Goal: Transaction & Acquisition: Purchase product/service

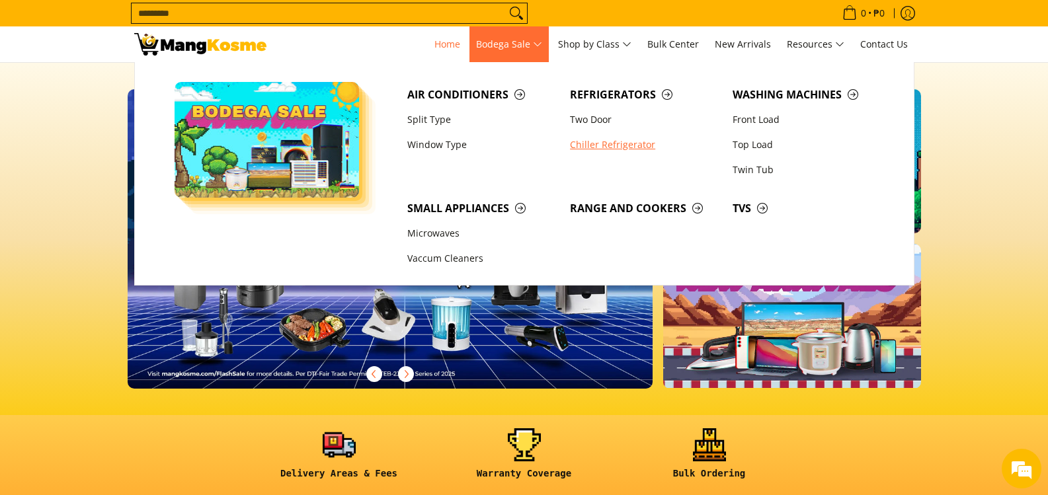
click at [618, 142] on link "Chiller Refrigerator" at bounding box center [644, 144] width 163 height 25
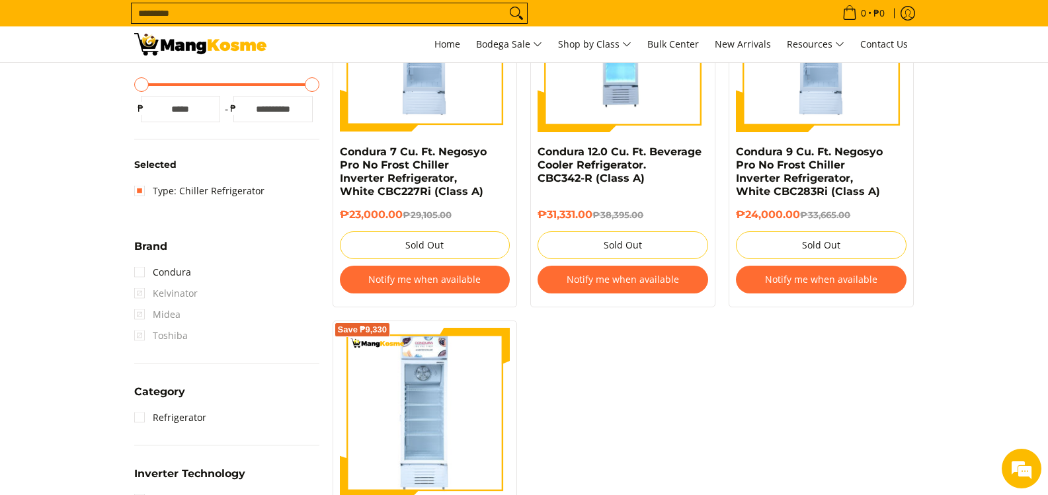
scroll to position [529, 0]
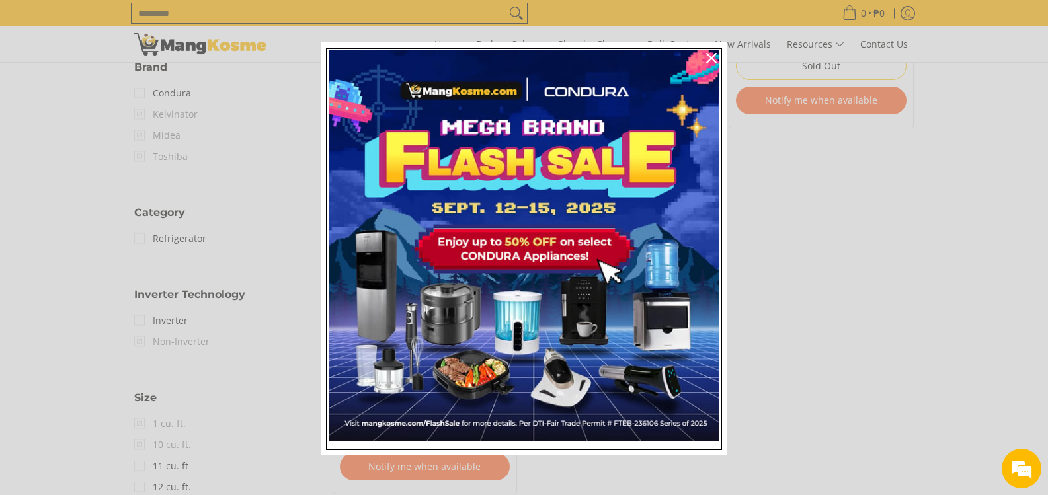
click at [579, 159] on img "Marketing offer form" at bounding box center [524, 245] width 391 height 391
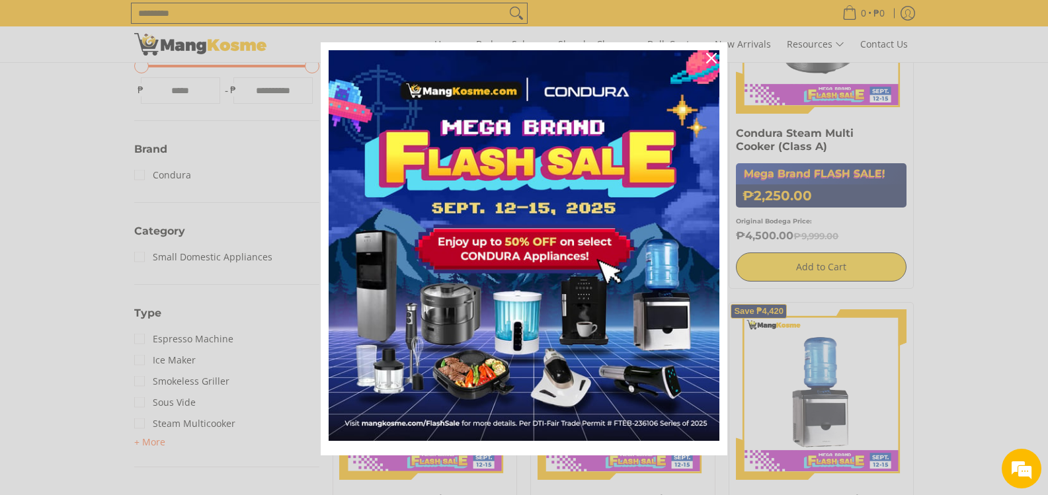
scroll to position [463, 0]
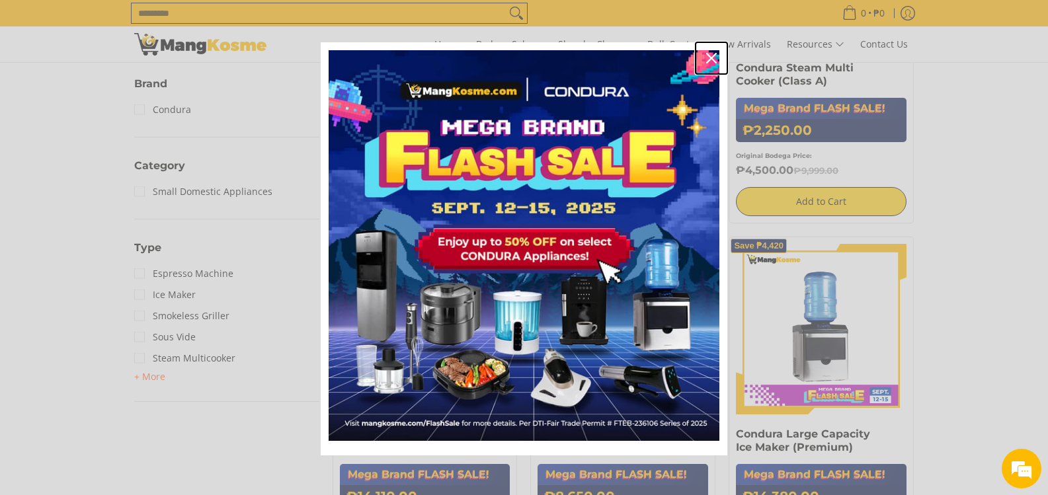
click at [707, 58] on icon "close icon" at bounding box center [711, 58] width 11 height 11
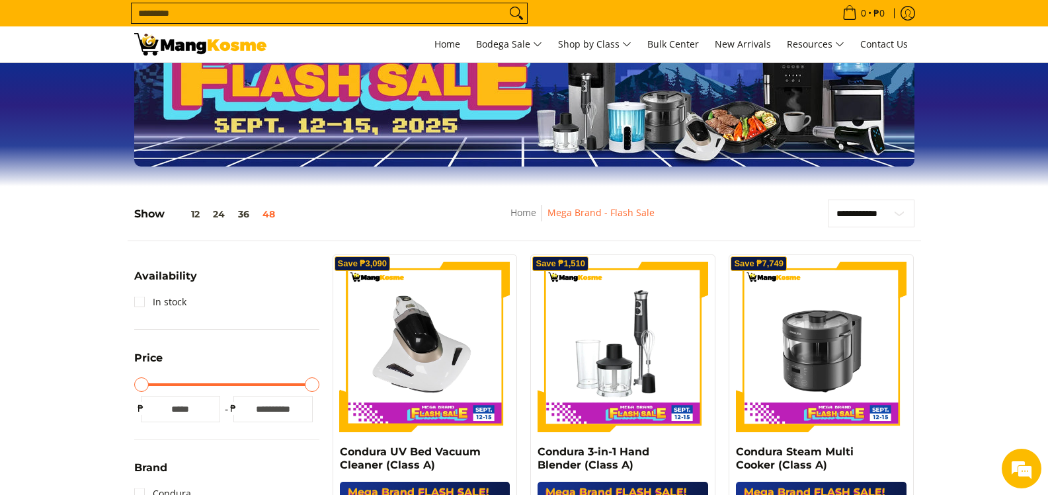
scroll to position [0, 0]
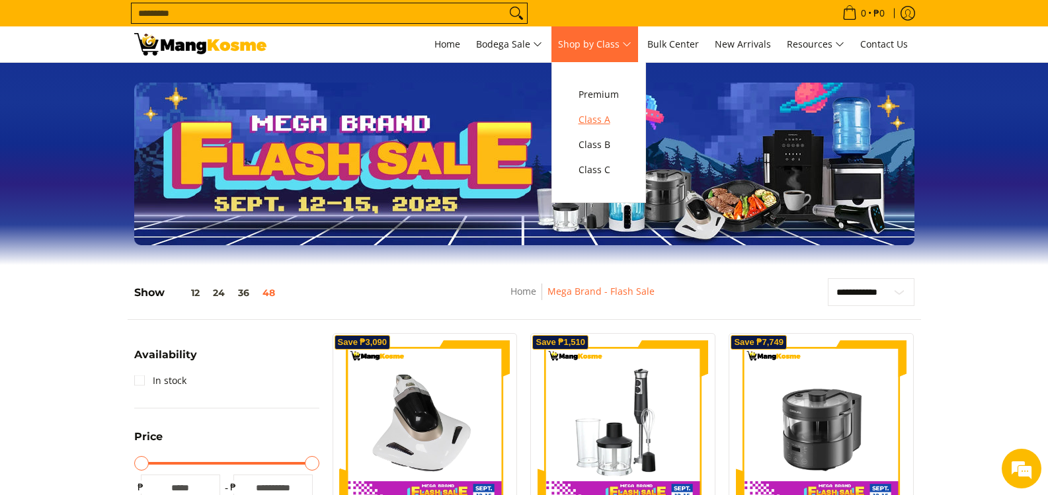
click at [593, 119] on span "Class A" at bounding box center [599, 120] width 40 height 17
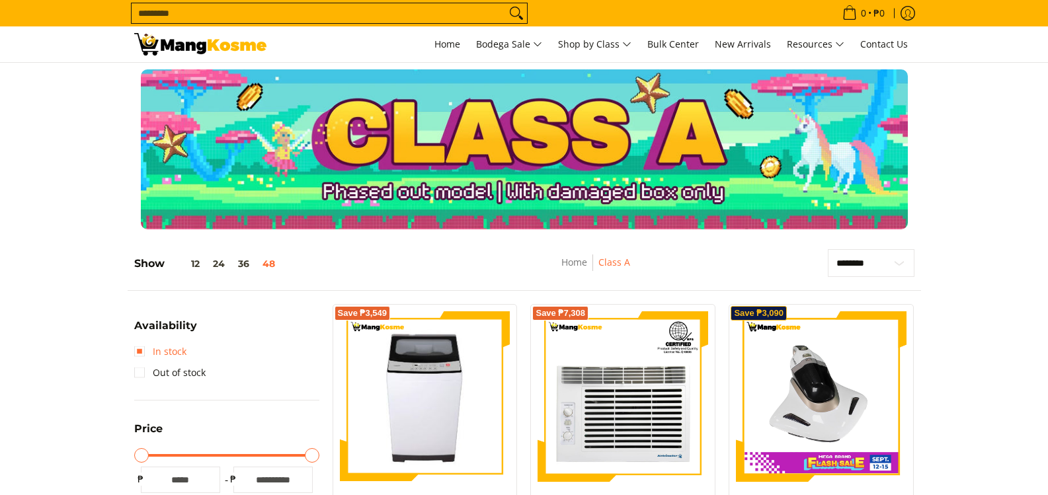
click at [143, 347] on link "In stock" at bounding box center [160, 351] width 52 height 21
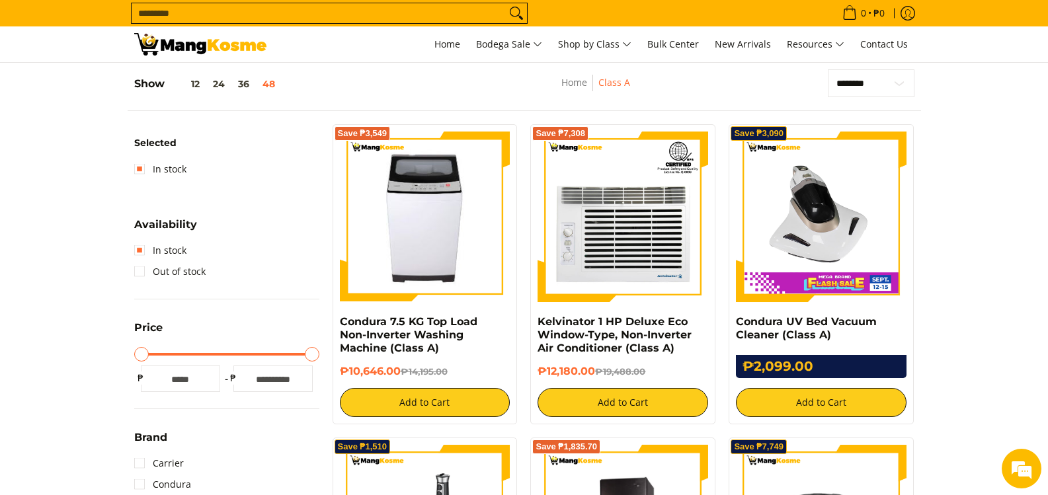
scroll to position [186, 0]
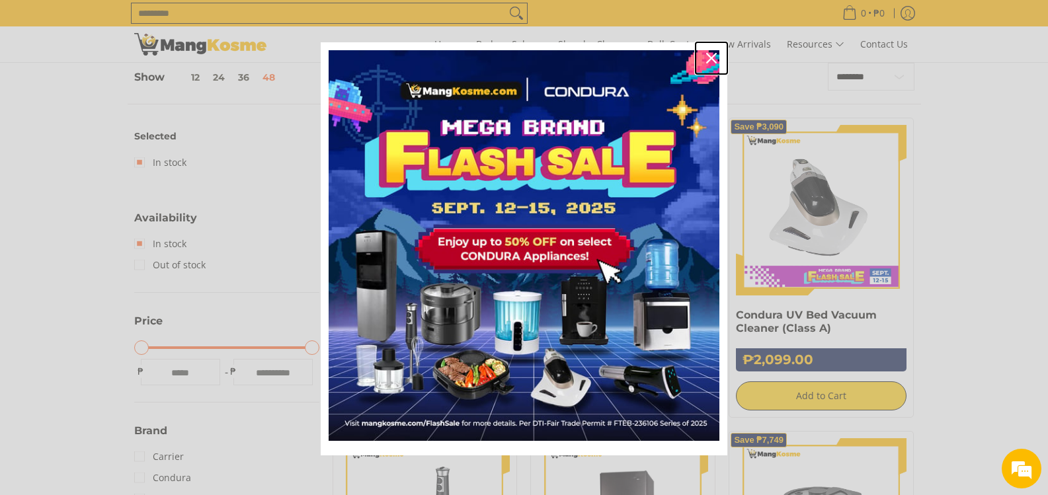
click at [706, 57] on icon "close icon" at bounding box center [711, 58] width 11 height 11
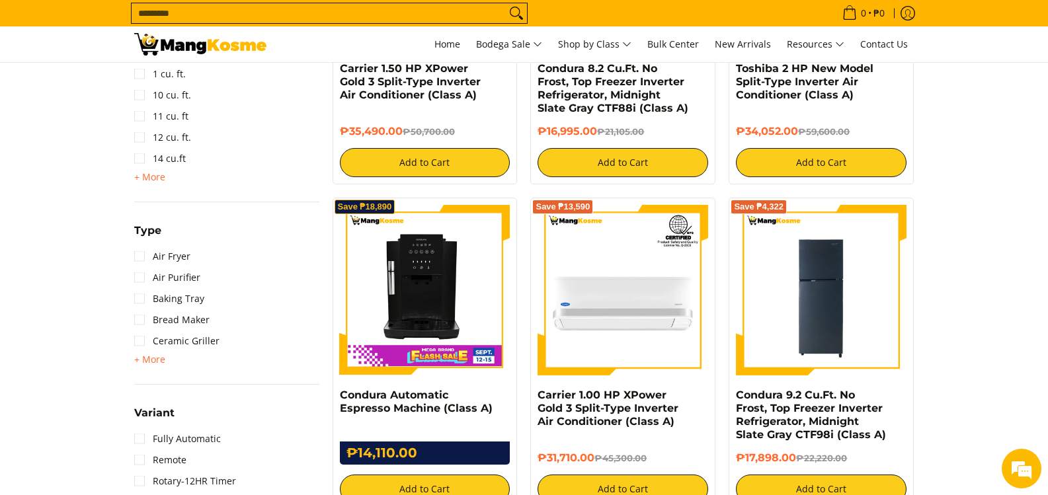
scroll to position [1377, 0]
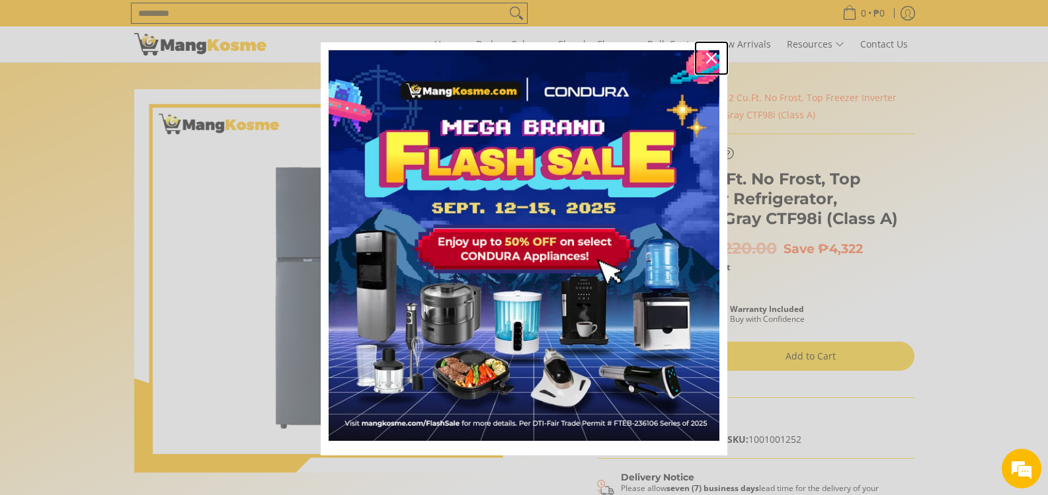
click at [707, 54] on icon "close icon" at bounding box center [711, 58] width 11 height 11
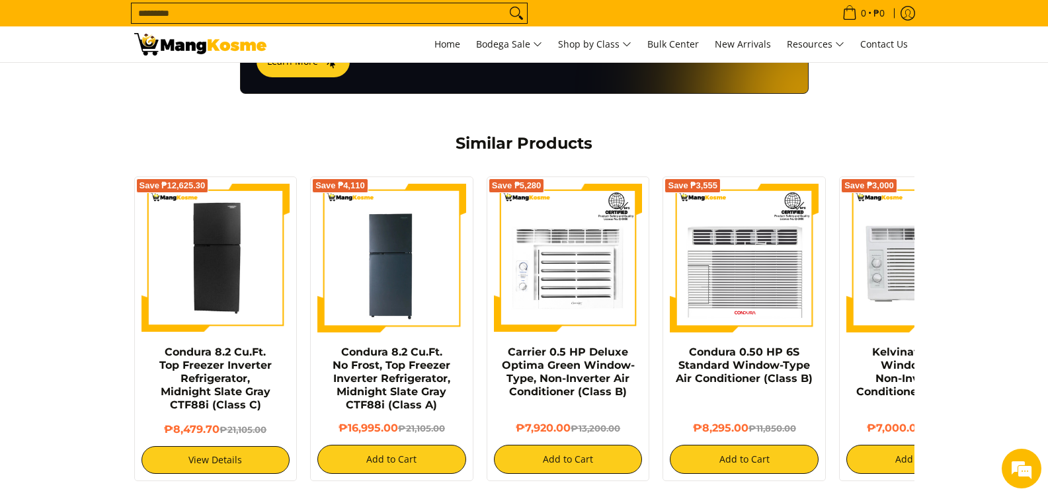
scroll to position [926, 0]
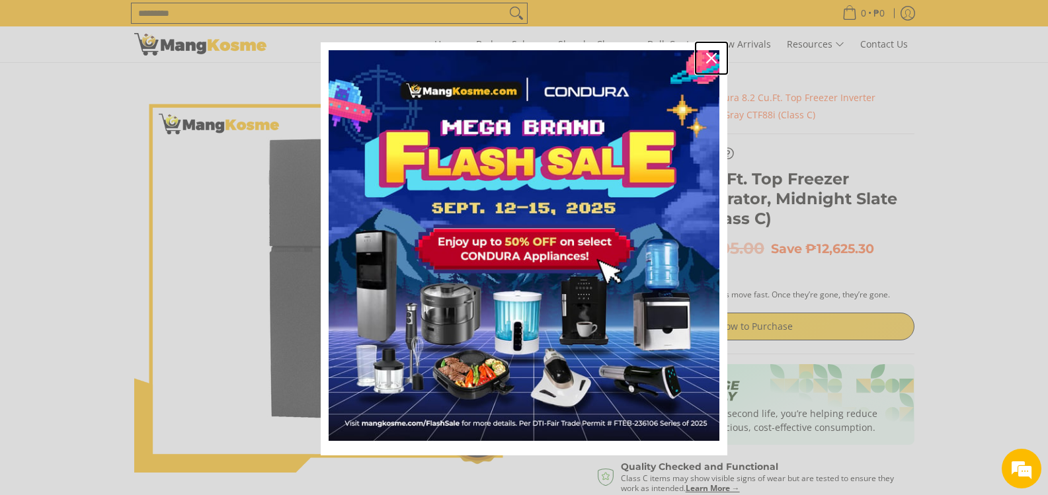
click at [706, 51] on div "Close" at bounding box center [711, 58] width 21 height 21
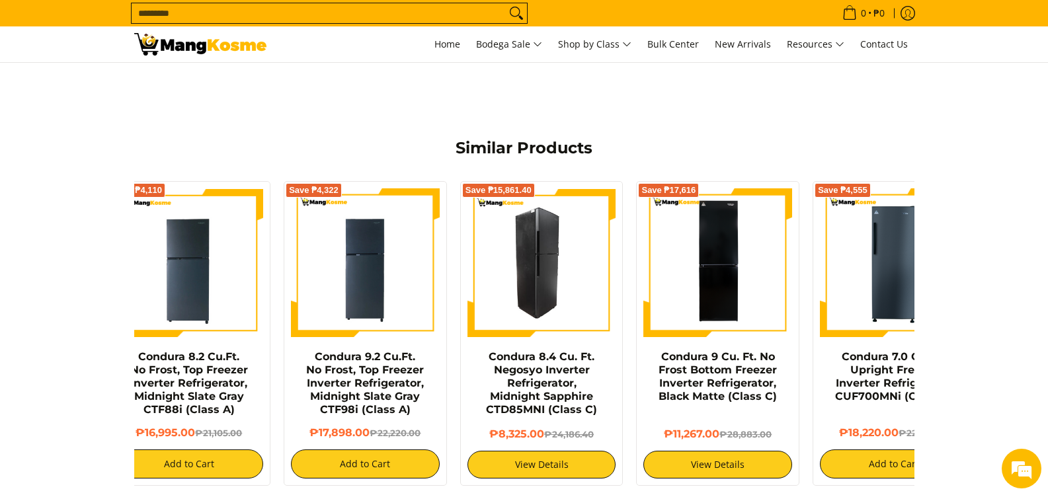
scroll to position [0, 88]
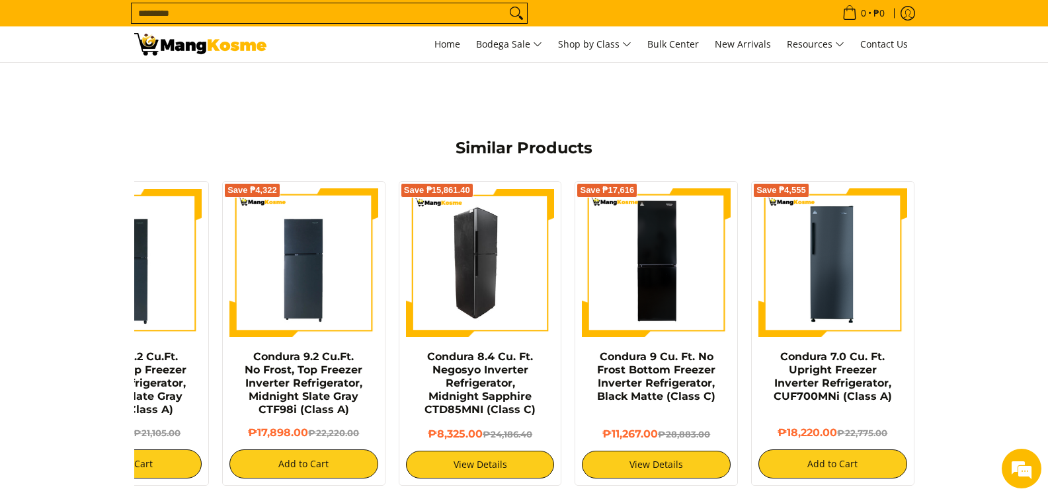
drag, startPoint x: 870, startPoint y: 257, endPoint x: 479, endPoint y: 207, distance: 394.0
click at [482, 208] on div "Save ₱4,110 Condura 8.2 Cu.Ft. No Frost, Top Freezer Inverter Refrigerator, Mid…" at bounding box center [481, 330] width 882 height 311
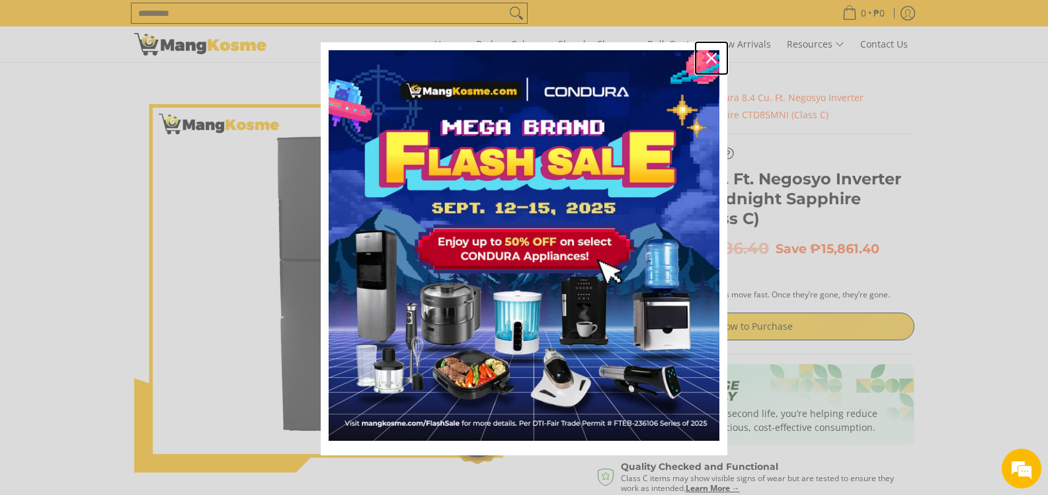
click at [712, 55] on div "Close" at bounding box center [711, 58] width 21 height 21
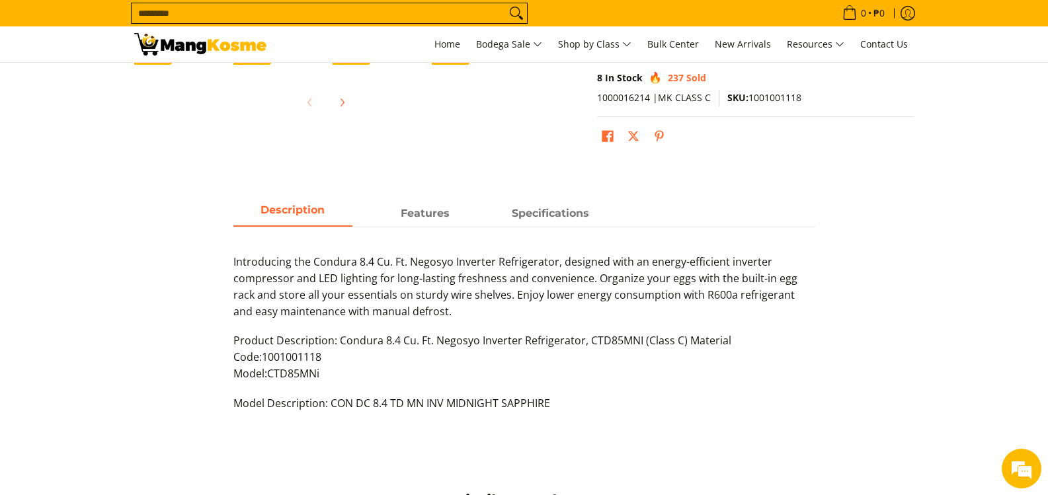
scroll to position [463, 0]
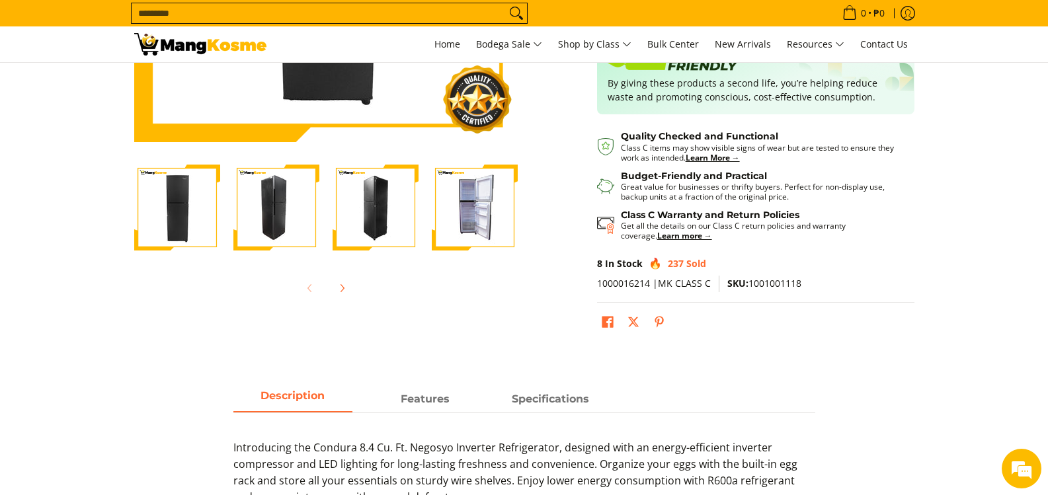
click at [486, 190] on img "Condura 8.4 Cu. Ft. Negosyo Inverter Refrigerator, Midnight Sapphire CTD85MNI (…" at bounding box center [475, 208] width 86 height 86
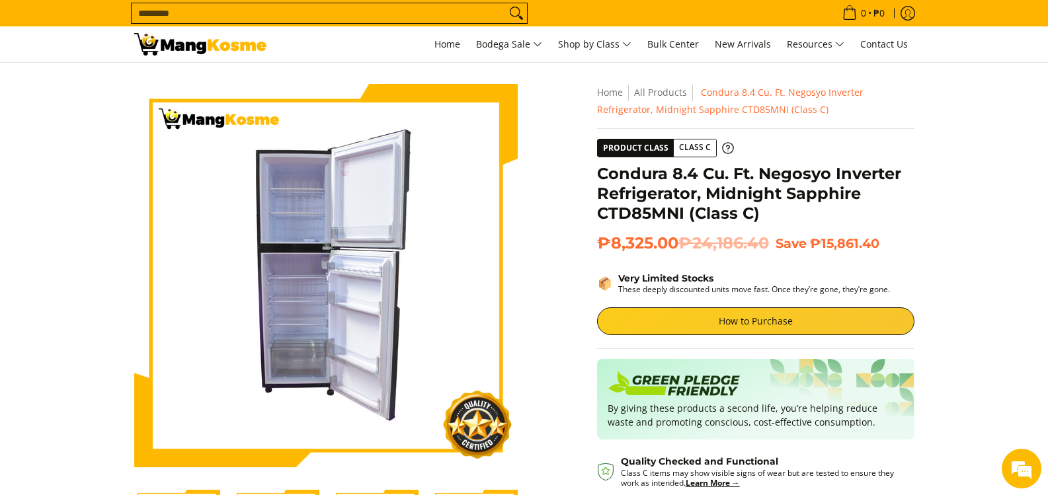
scroll to position [0, 0]
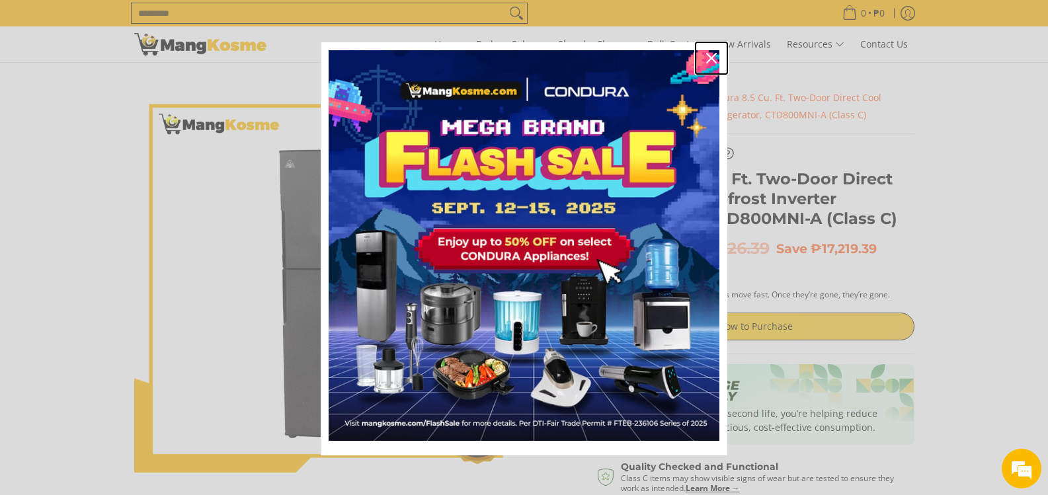
click at [706, 62] on icon "close icon" at bounding box center [711, 58] width 11 height 11
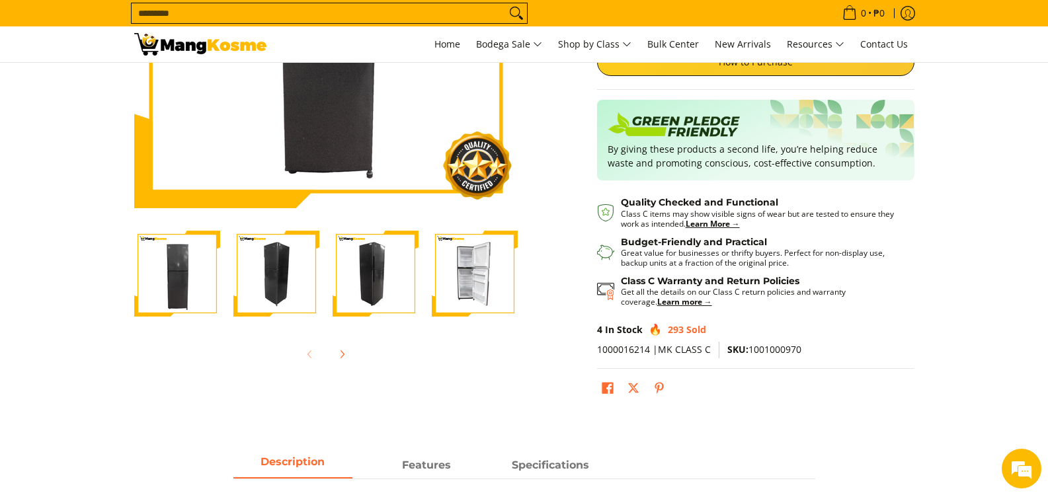
click at [460, 258] on img "Condura 8.5 Cu. Ft. Two-Door Direct Cool Manual Defrost Inverter Refrigerator, …" at bounding box center [475, 274] width 86 height 86
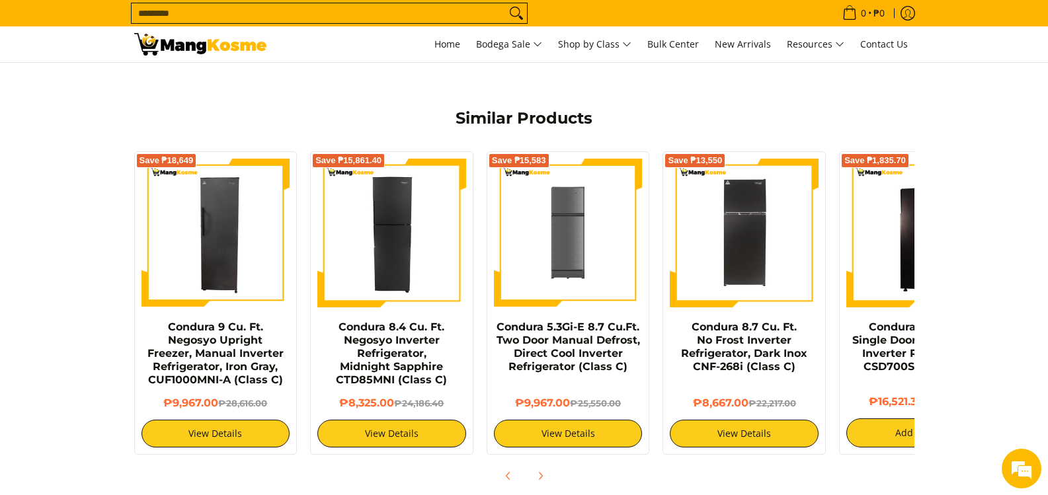
scroll to position [860, 0]
